Goal: Obtain resource: Obtain resource

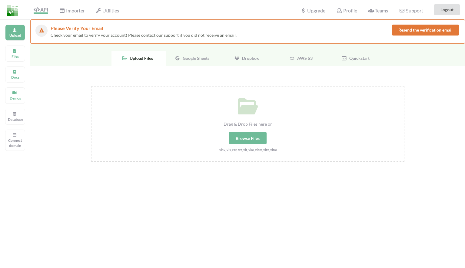
click at [191, 59] on span "Google Sheets" at bounding box center [194, 57] width 29 height 5
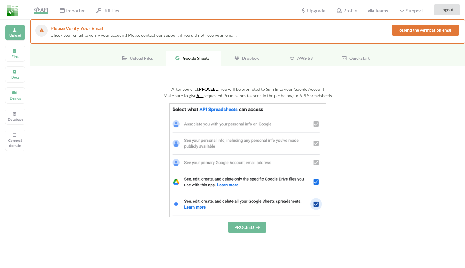
click at [249, 228] on button "PROCEED" at bounding box center [247, 227] width 38 height 11
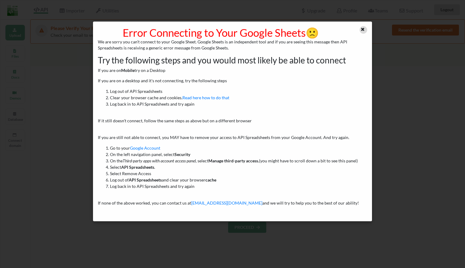
click at [365, 29] on icon at bounding box center [362, 28] width 5 height 4
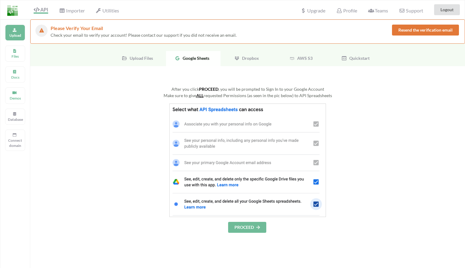
click at [245, 228] on button "PROCEED" at bounding box center [247, 227] width 38 height 11
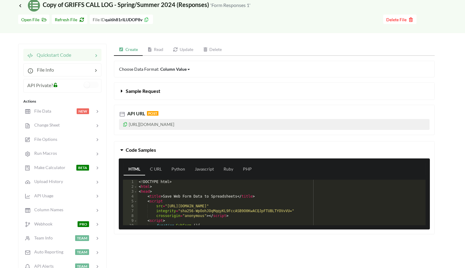
scroll to position [55, 0]
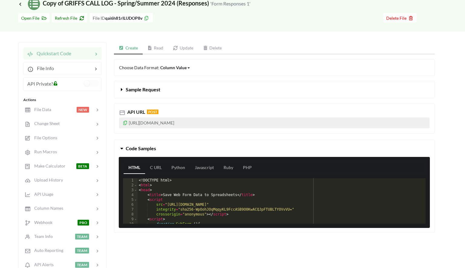
click at [159, 49] on link "Read" at bounding box center [156, 48] width 26 height 12
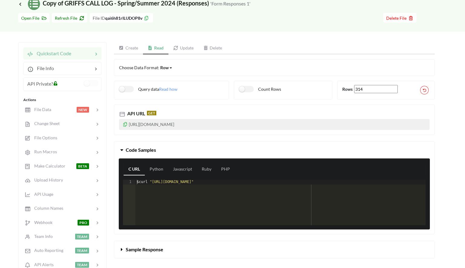
click at [247, 123] on p "[URL][DOMAIN_NAME]" at bounding box center [274, 124] width 311 height 11
drag, startPoint x: 242, startPoint y: 124, endPoint x: 126, endPoint y: 124, distance: 115.8
click at [129, 124] on p "[URL][DOMAIN_NAME]" at bounding box center [274, 124] width 311 height 11
click at [126, 124] on icon at bounding box center [125, 123] width 5 height 4
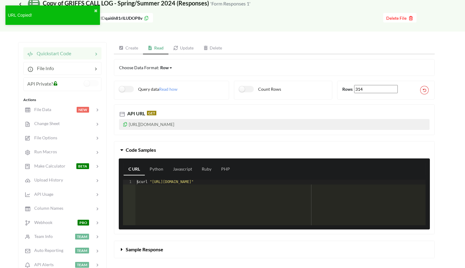
click at [126, 124] on icon at bounding box center [125, 123] width 5 height 4
drag, startPoint x: 250, startPoint y: 123, endPoint x: 128, endPoint y: 126, distance: 121.6
click at [128, 126] on p "[URL][DOMAIN_NAME]" at bounding box center [274, 124] width 311 height 11
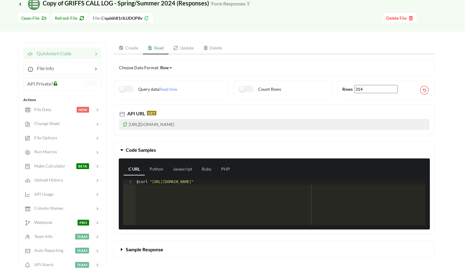
copy p "[URL][DOMAIN_NAME]"
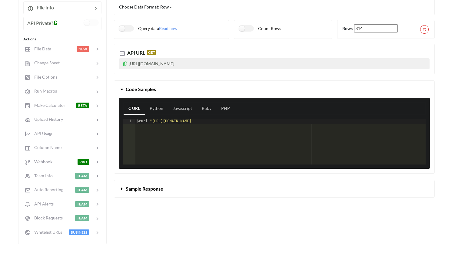
scroll to position [110, 0]
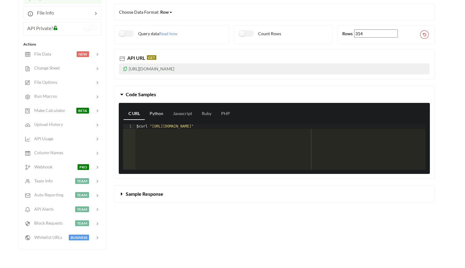
click at [156, 112] on link "Python" at bounding box center [156, 114] width 23 height 12
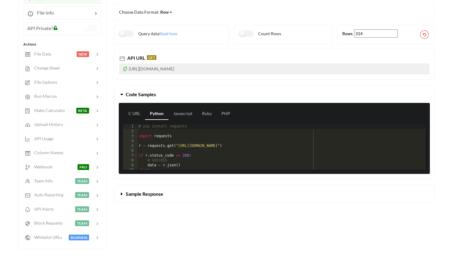
scroll to position [107, 0]
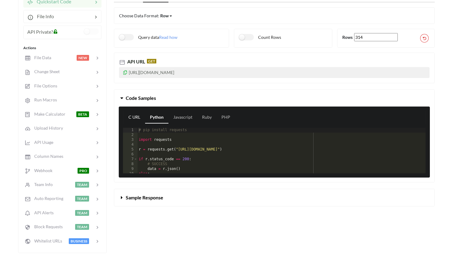
click at [135, 117] on link "C URL" at bounding box center [135, 117] width 22 height 12
click at [124, 197] on icon at bounding box center [122, 196] width 6 height 5
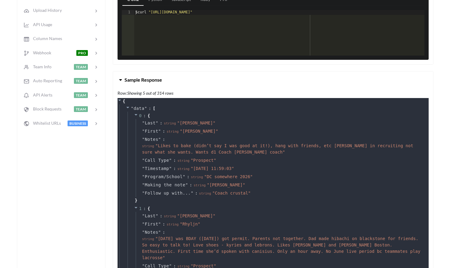
scroll to position [224, 1]
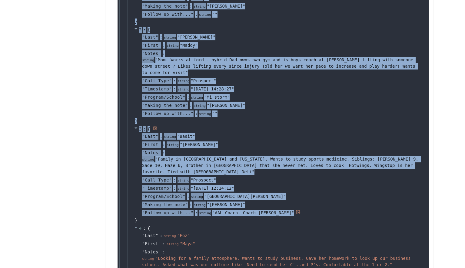
drag, startPoint x: 138, startPoint y: 109, endPoint x: 277, endPoint y: 216, distance: 175.1
click at [277, 216] on div "" data " : [ 0 : { " Last " : string " [PERSON_NAME] " " First " : string " Cla…" at bounding box center [274, 72] width 310 height 504
copy div "" lore " : [ 2 : { " Ipsu " : dolors " Amet " " Conse " : adipis " Elitse " " D…"
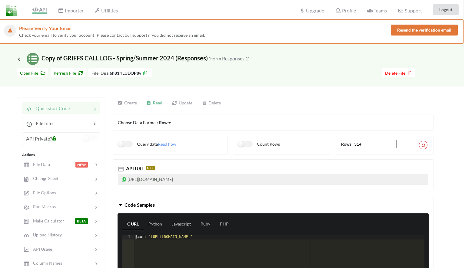
scroll to position [0, 1]
click at [18, 60] on icon at bounding box center [18, 58] width 5 height 5
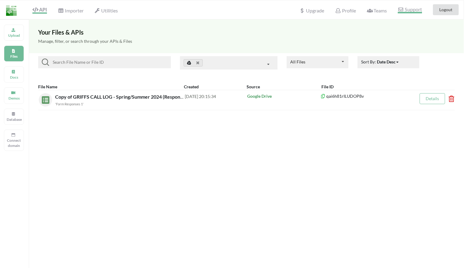
click at [407, 9] on span "Support" at bounding box center [410, 10] width 24 height 6
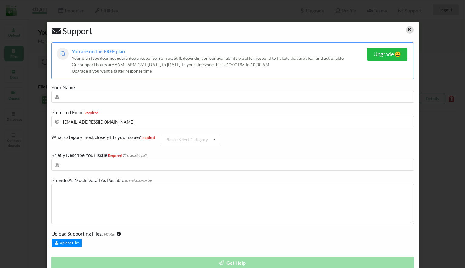
click at [409, 31] on div at bounding box center [410, 30] width 8 height 8
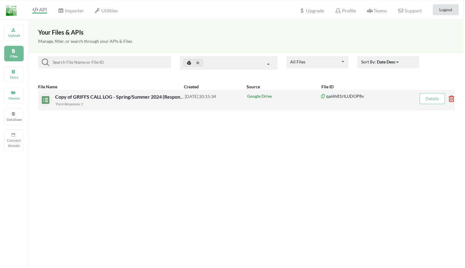
click at [451, 98] on icon at bounding box center [450, 96] width 2 height 2
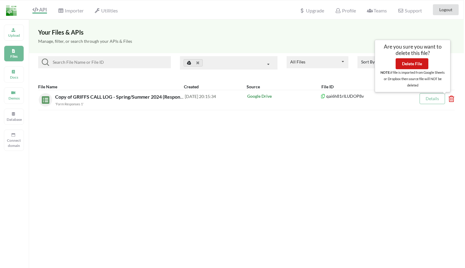
click at [413, 66] on button "Delete File" at bounding box center [412, 63] width 33 height 11
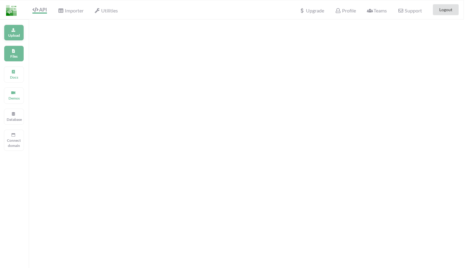
click at [14, 36] on p "Upload" at bounding box center [14, 35] width 15 height 5
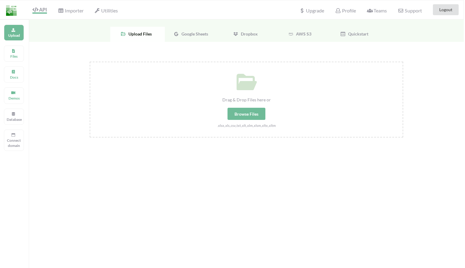
click at [187, 32] on span "Google Sheets" at bounding box center [193, 33] width 29 height 5
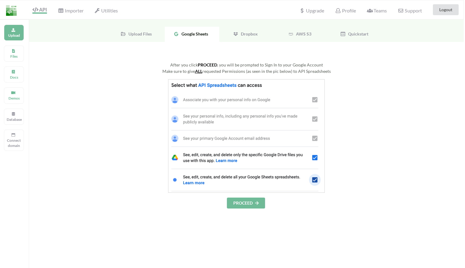
click at [253, 202] on button "PROCEED" at bounding box center [246, 202] width 38 height 11
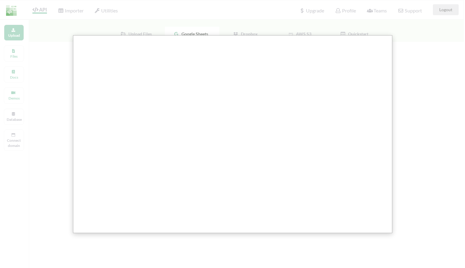
click at [406, 147] on div at bounding box center [234, 189] width 470 height 378
click at [166, 34] on div at bounding box center [234, 189] width 470 height 378
